Goal: Task Accomplishment & Management: Complete application form

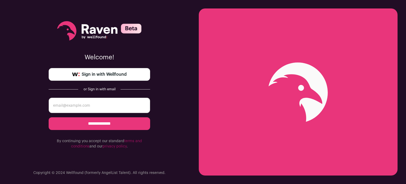
click at [76, 105] on input "email" at bounding box center [99, 104] width 101 height 15
type input "vineet1.patnaik97@gmail.com"
click at [89, 125] on input "**********" at bounding box center [99, 123] width 101 height 13
click at [81, 109] on input "email" at bounding box center [99, 104] width 101 height 15
type input "[EMAIL_ADDRESS][DOMAIN_NAME]"
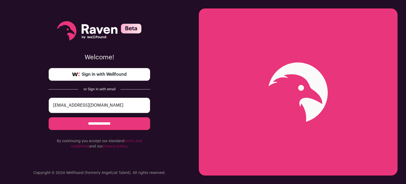
click at [92, 76] on span "Sign in with Wellfound" at bounding box center [104, 74] width 45 height 6
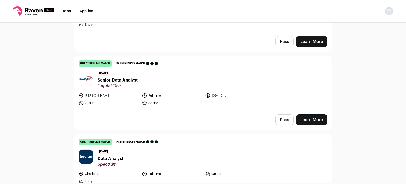
scroll to position [406, 0]
click at [124, 77] on span "Senior Data Analyst" at bounding box center [117, 80] width 40 height 6
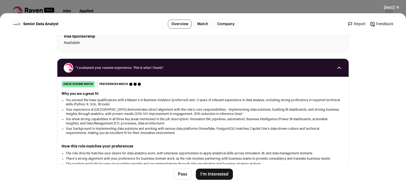
scroll to position [109, 0]
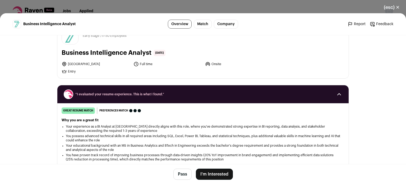
scroll to position [68, 0]
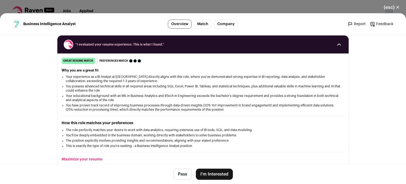
click at [207, 170] on button "I'm Interested" at bounding box center [214, 173] width 37 height 11
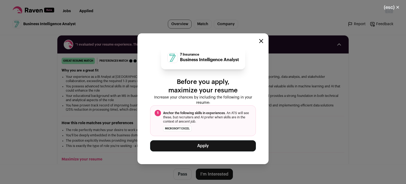
click at [182, 149] on button "Apply" at bounding box center [203, 145] width 106 height 11
